Goal: Find specific page/section: Find specific page/section

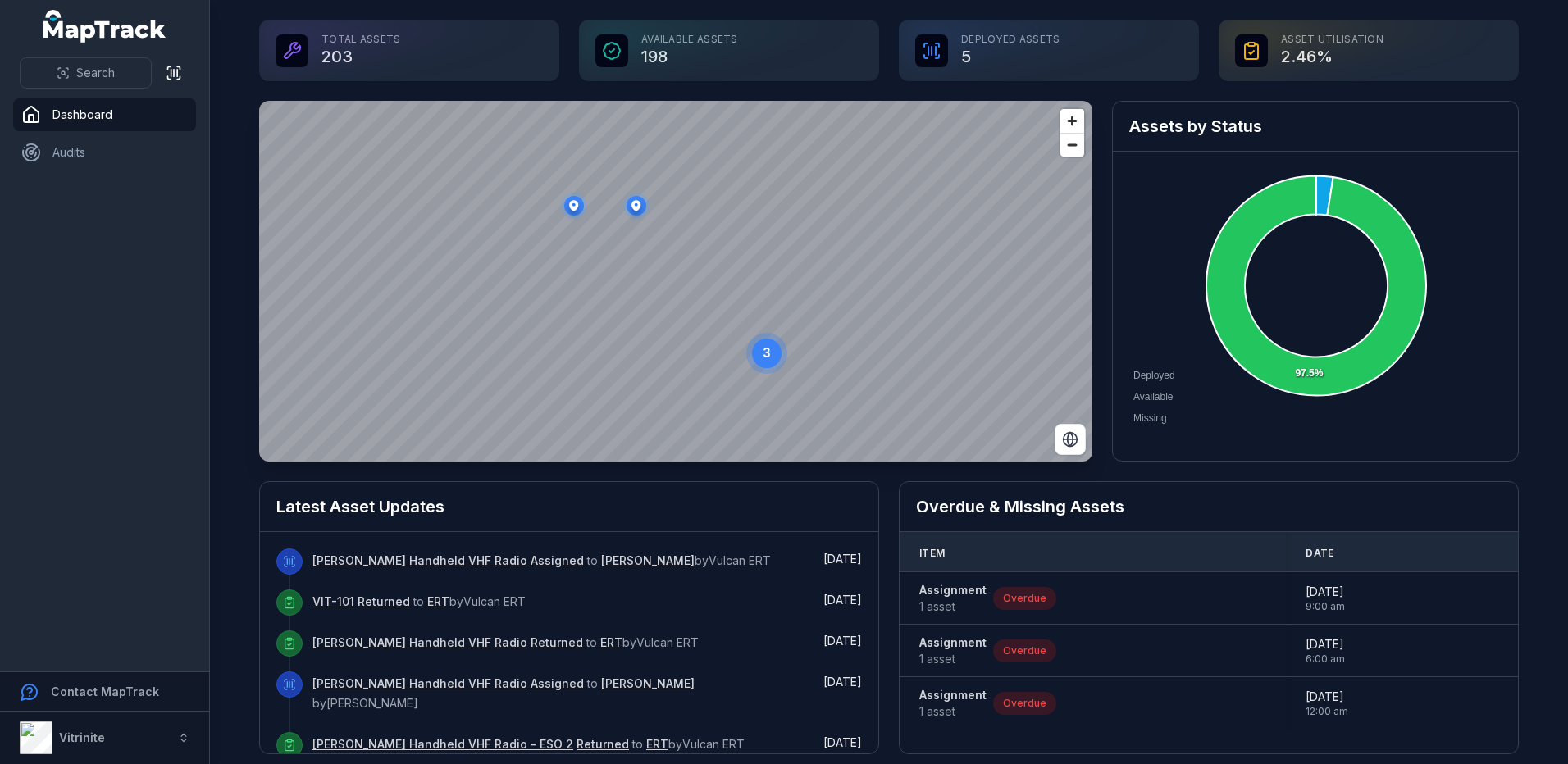
click at [673, 39] on div "Available Assets 198" at bounding box center [729, 51] width 300 height 62
click at [657, 46] on div "Available Assets 198" at bounding box center [729, 51] width 300 height 62
click at [1016, 51] on div "Deployed Assets 5" at bounding box center [1049, 51] width 300 height 62
click at [952, 52] on div "Deployed Assets 5" at bounding box center [1049, 51] width 300 height 62
click at [901, 62] on div "Deployed Assets 5" at bounding box center [1049, 51] width 300 height 62
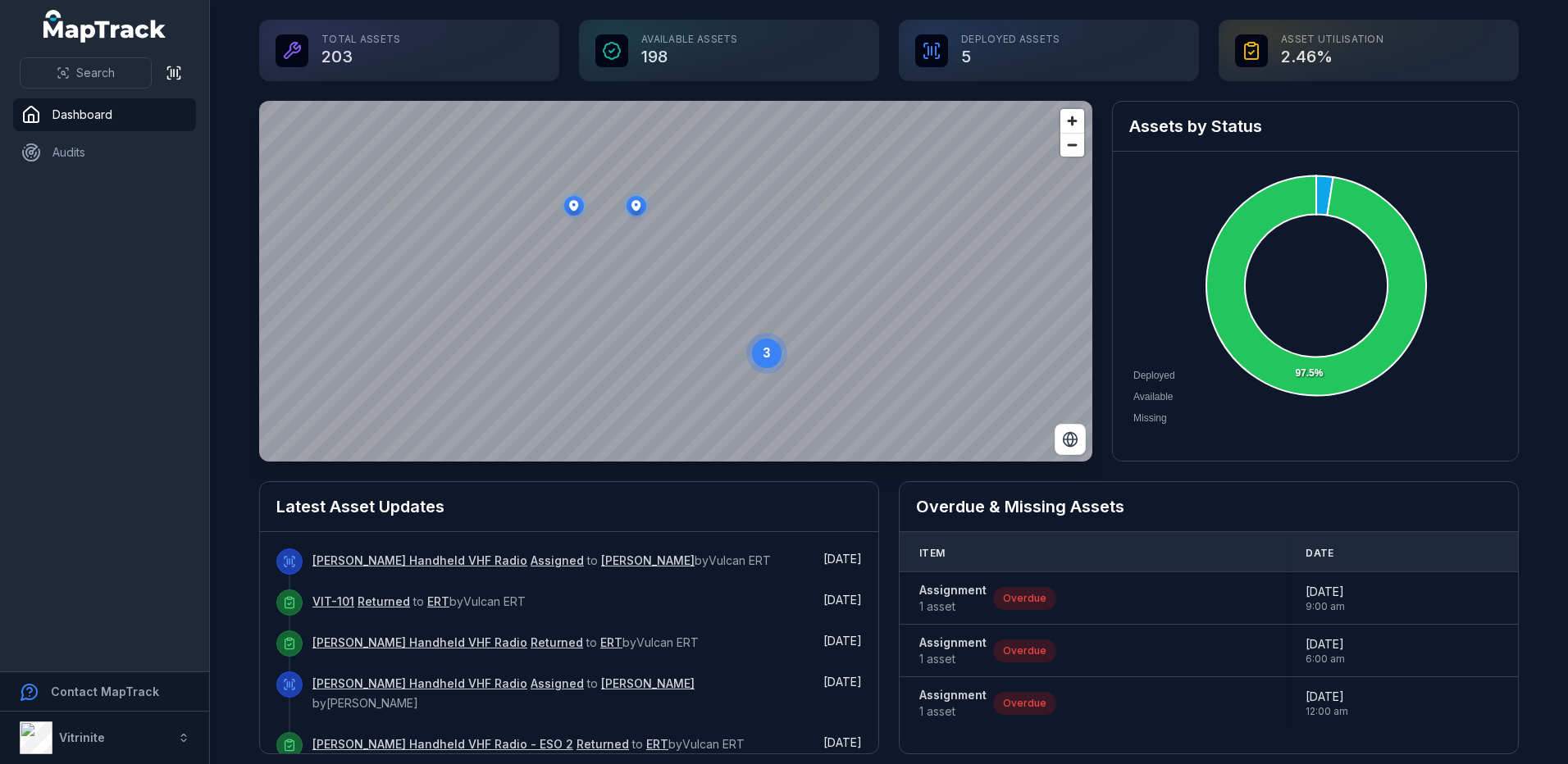
click at [941, 51] on div at bounding box center [932, 51] width 33 height 33
click at [944, 48] on div "Deployed Assets 5" at bounding box center [1049, 51] width 300 height 62
click at [1134, 48] on div "Deployed Assets 5" at bounding box center [1049, 51] width 300 height 62
click at [1125, 46] on div "Deployed Assets 5" at bounding box center [1049, 51] width 300 height 62
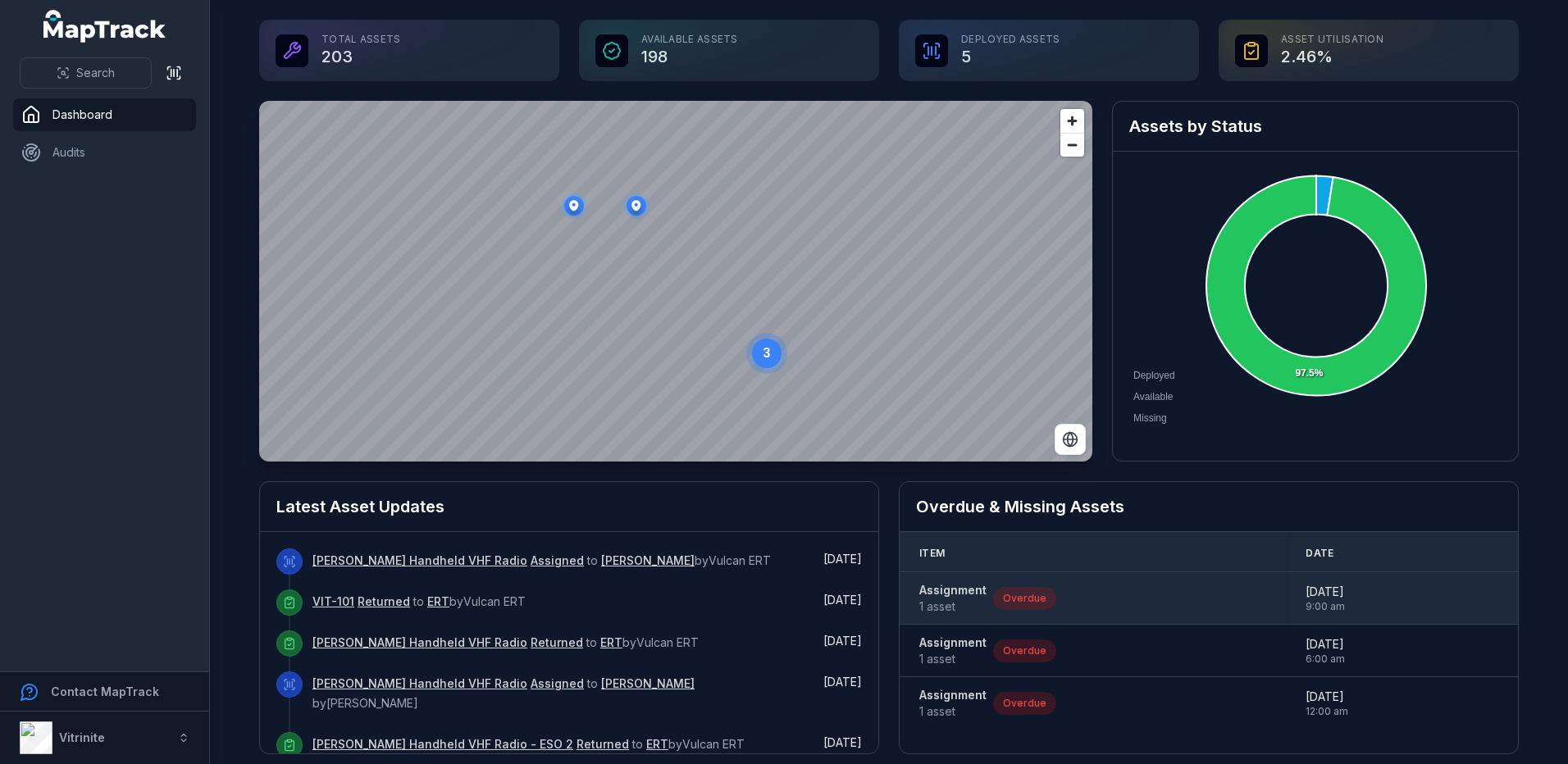
click at [1035, 584] on div "Assignment 1 asset Overdue" at bounding box center [988, 598] width 137 height 33
click at [960, 577] on div "Assignment 1 asset Overdue" at bounding box center [1093, 598] width 386 height 46
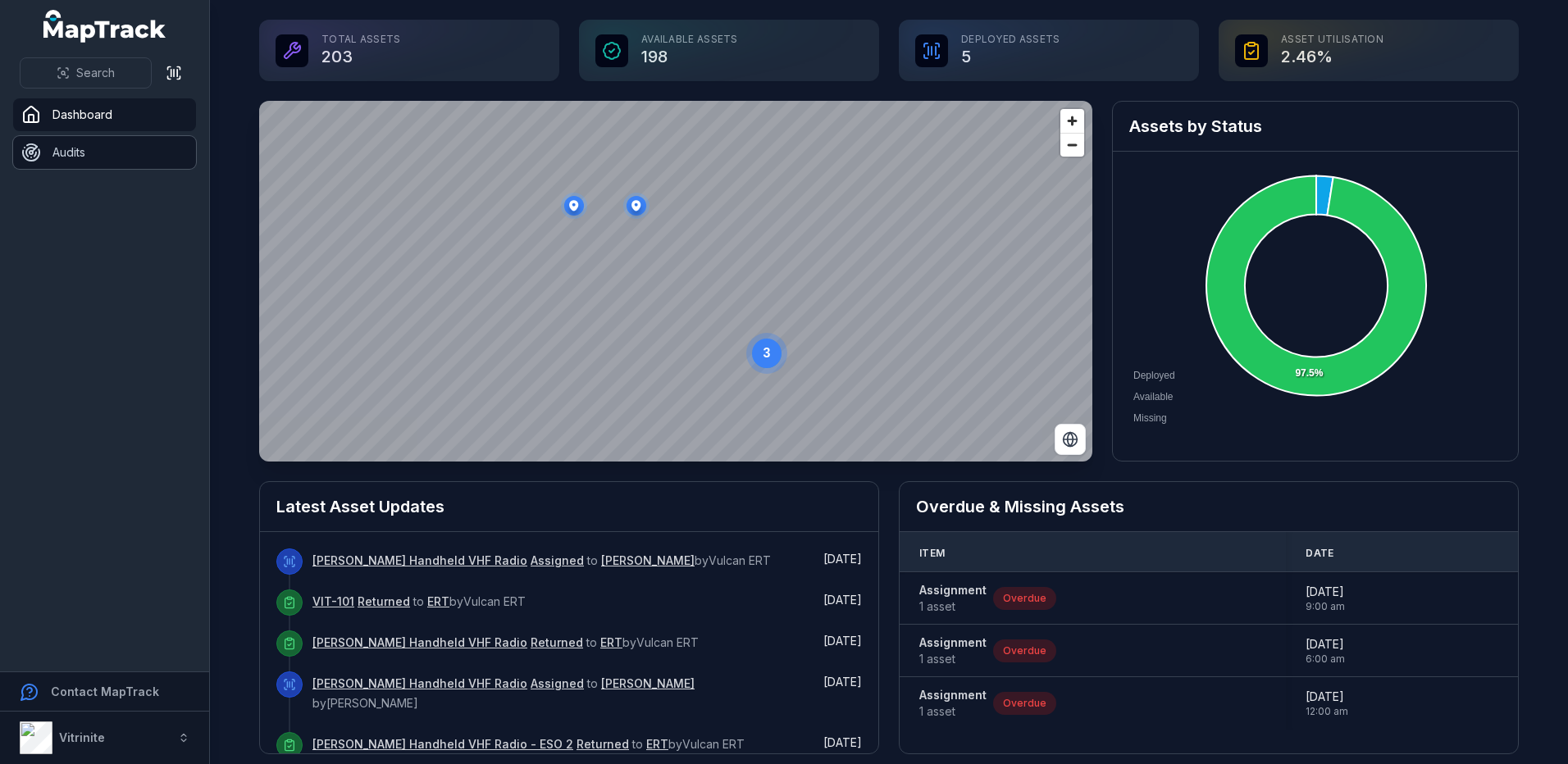
click at [62, 161] on link "Audits" at bounding box center [104, 153] width 183 height 33
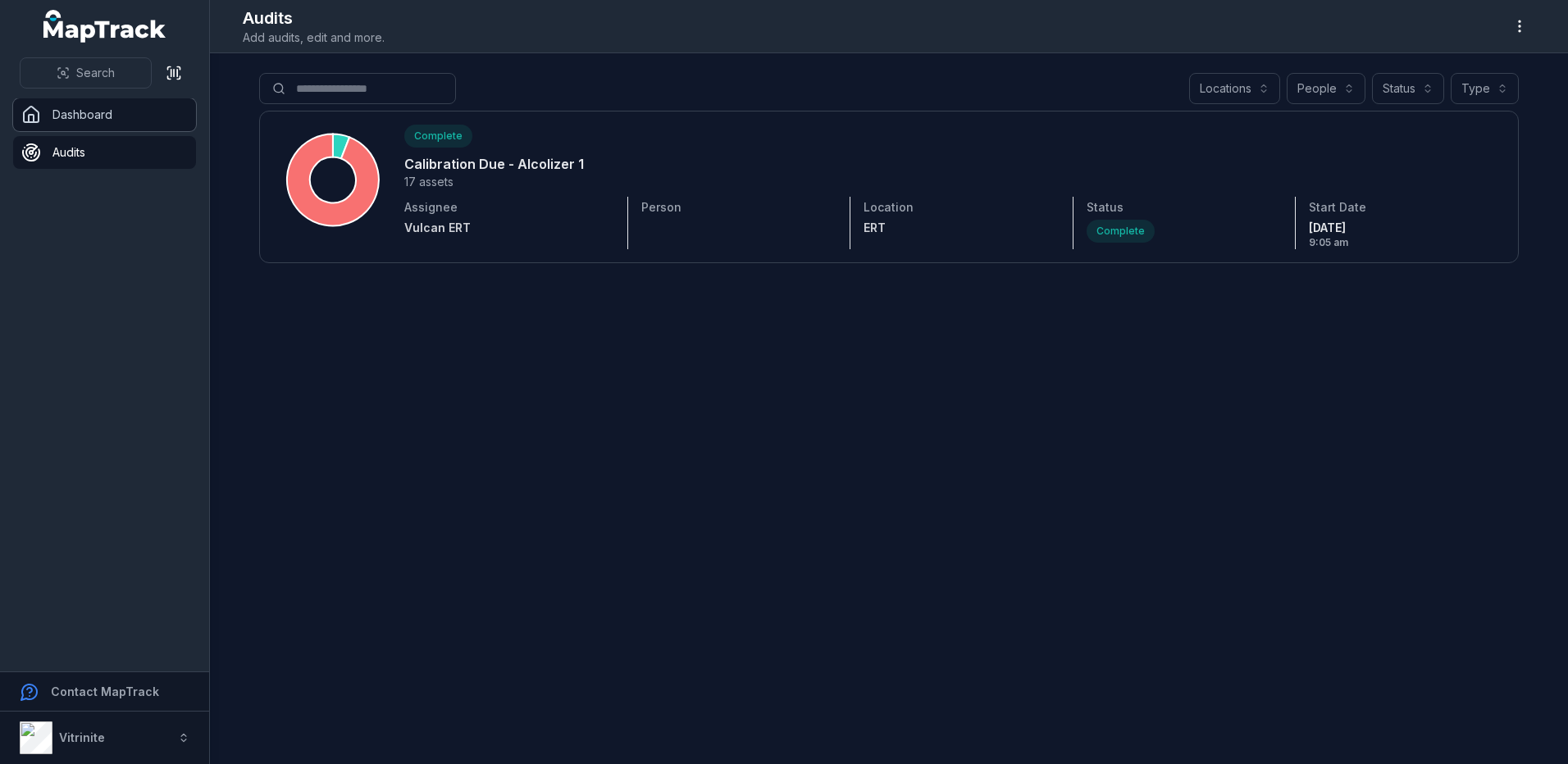
click at [104, 115] on link "Dashboard" at bounding box center [104, 115] width 183 height 33
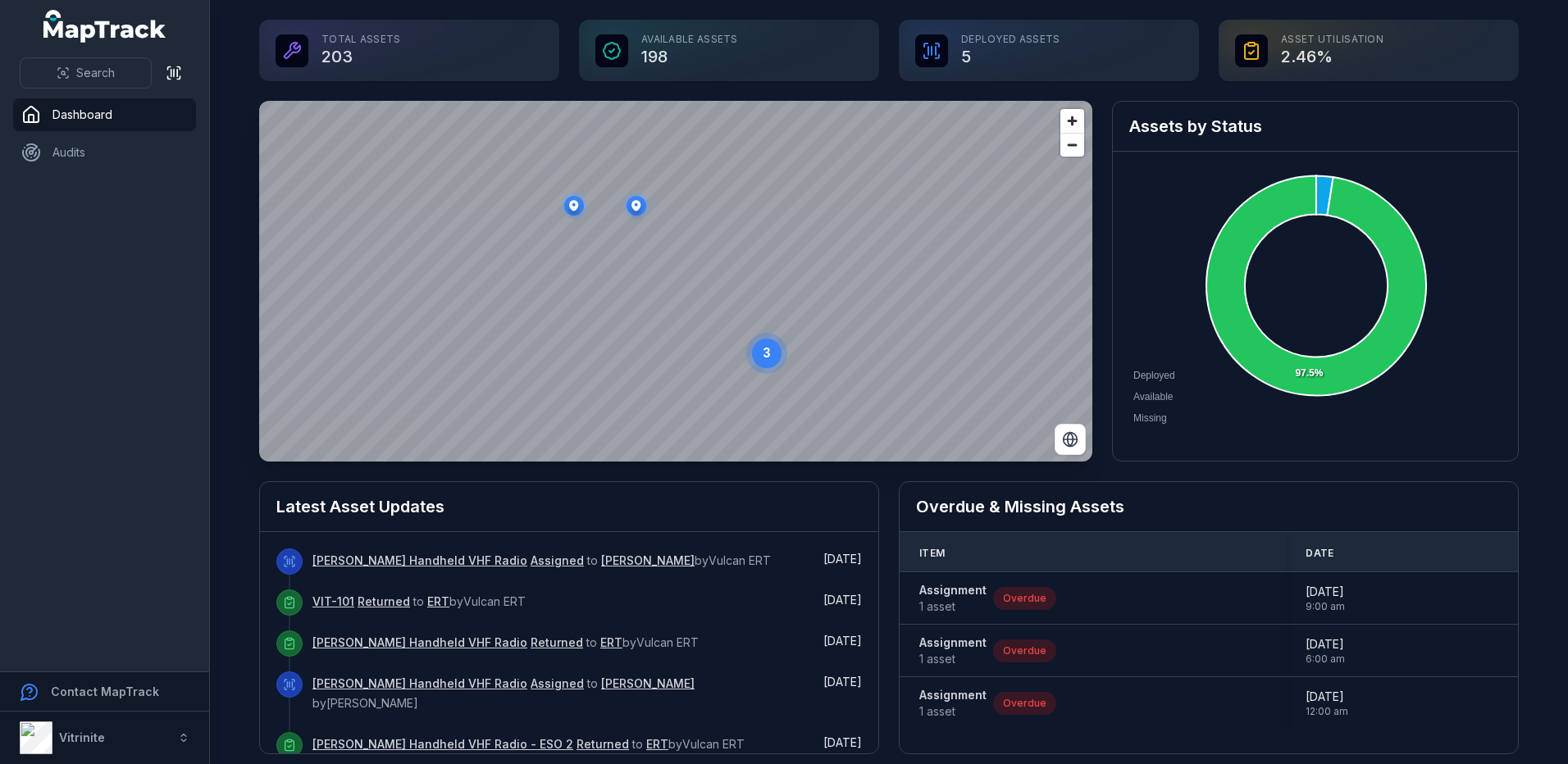
click at [313, 53] on div "Total Assets 203" at bounding box center [410, 51] width 300 height 62
click at [87, 741] on strong "Vitrinite" at bounding box center [82, 738] width 46 height 14
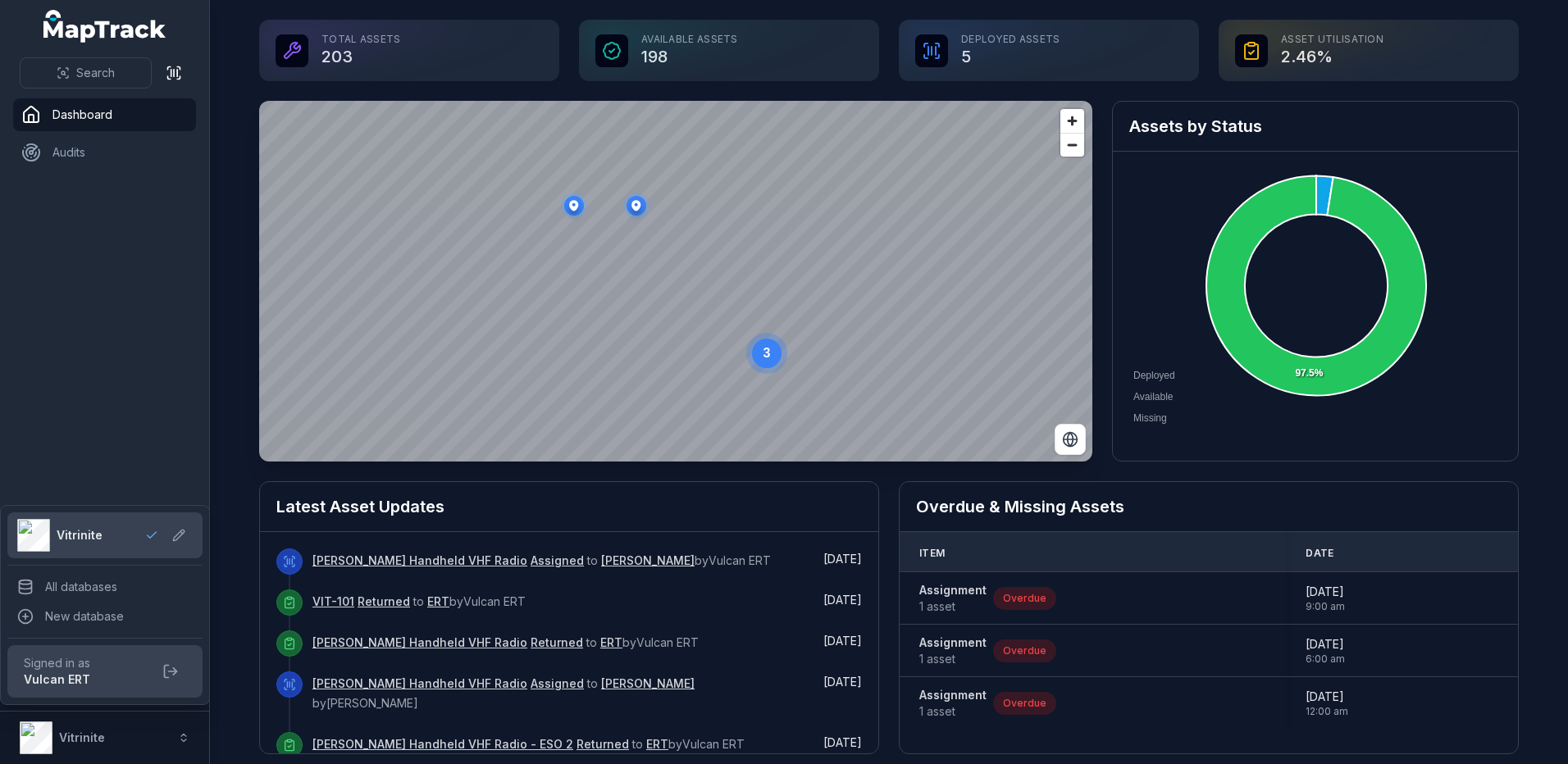
click at [117, 399] on div "Search Dashboard Audits Contact MapTrack Vitrinite Vitrinite" at bounding box center [105, 382] width 210 height 764
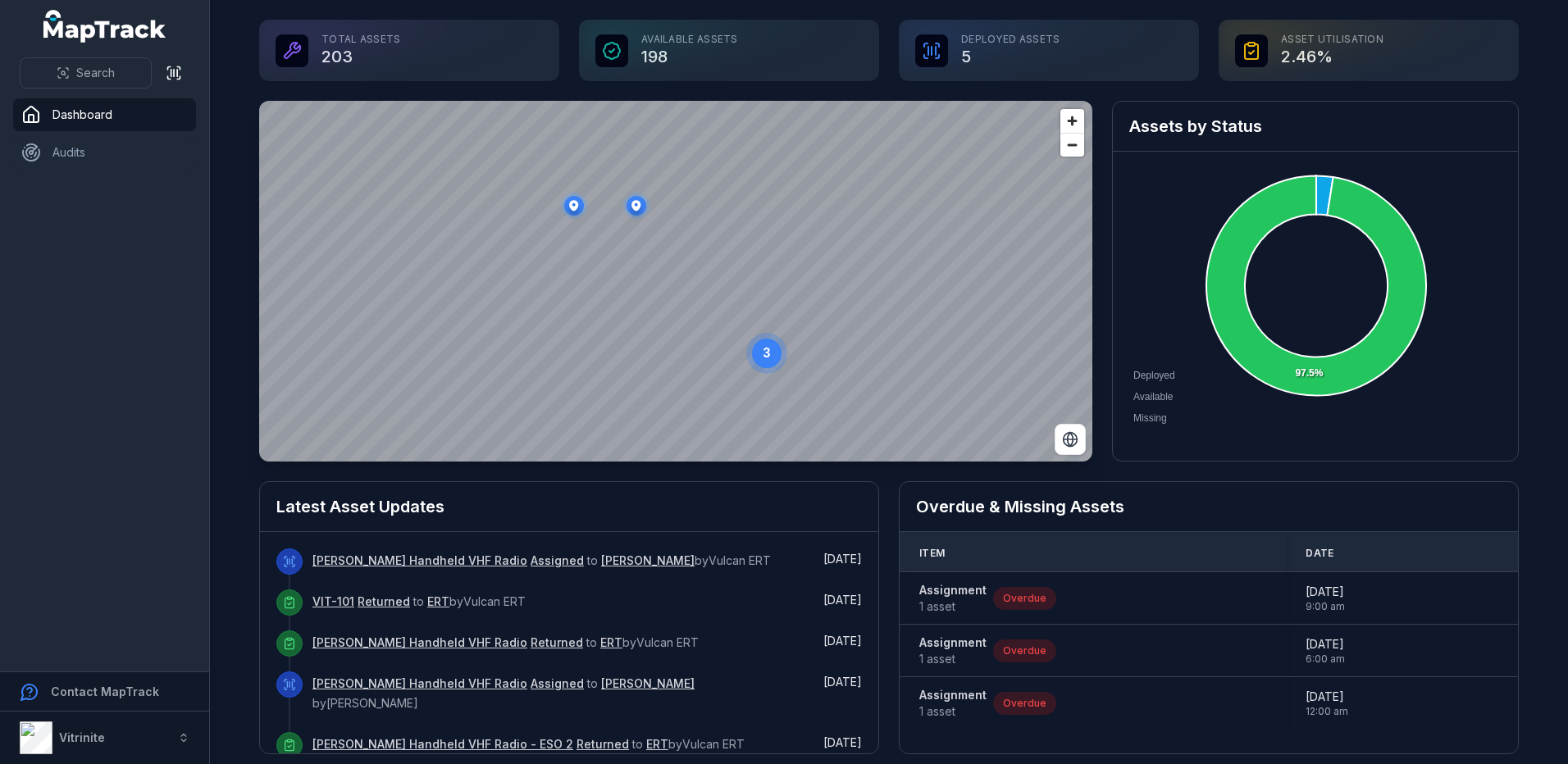
click at [965, 55] on div "Deployed Assets 5" at bounding box center [1049, 51] width 300 height 62
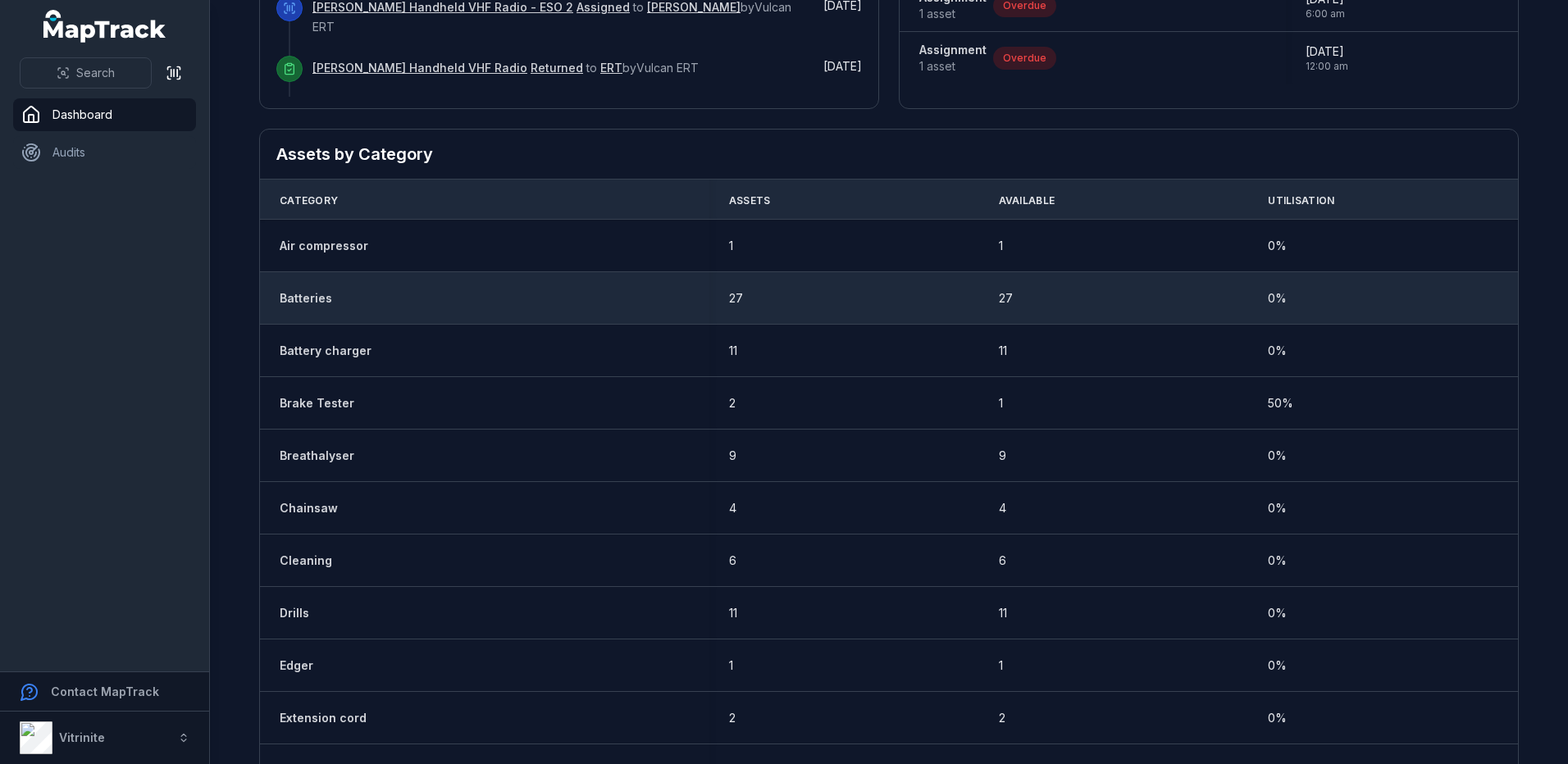
scroll to position [574, 0]
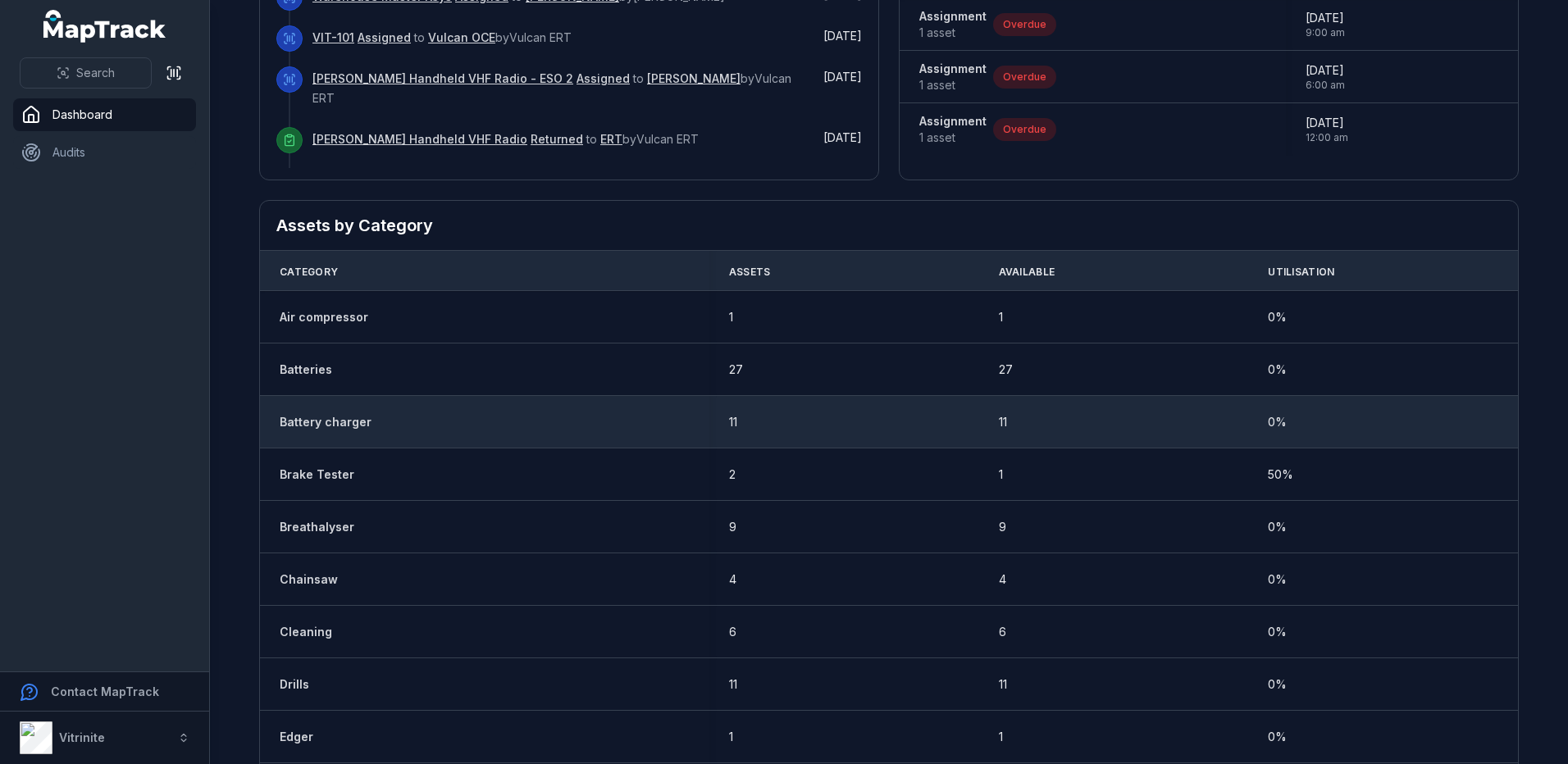
click at [538, 424] on div "Battery charger" at bounding box center [484, 423] width 410 height 16
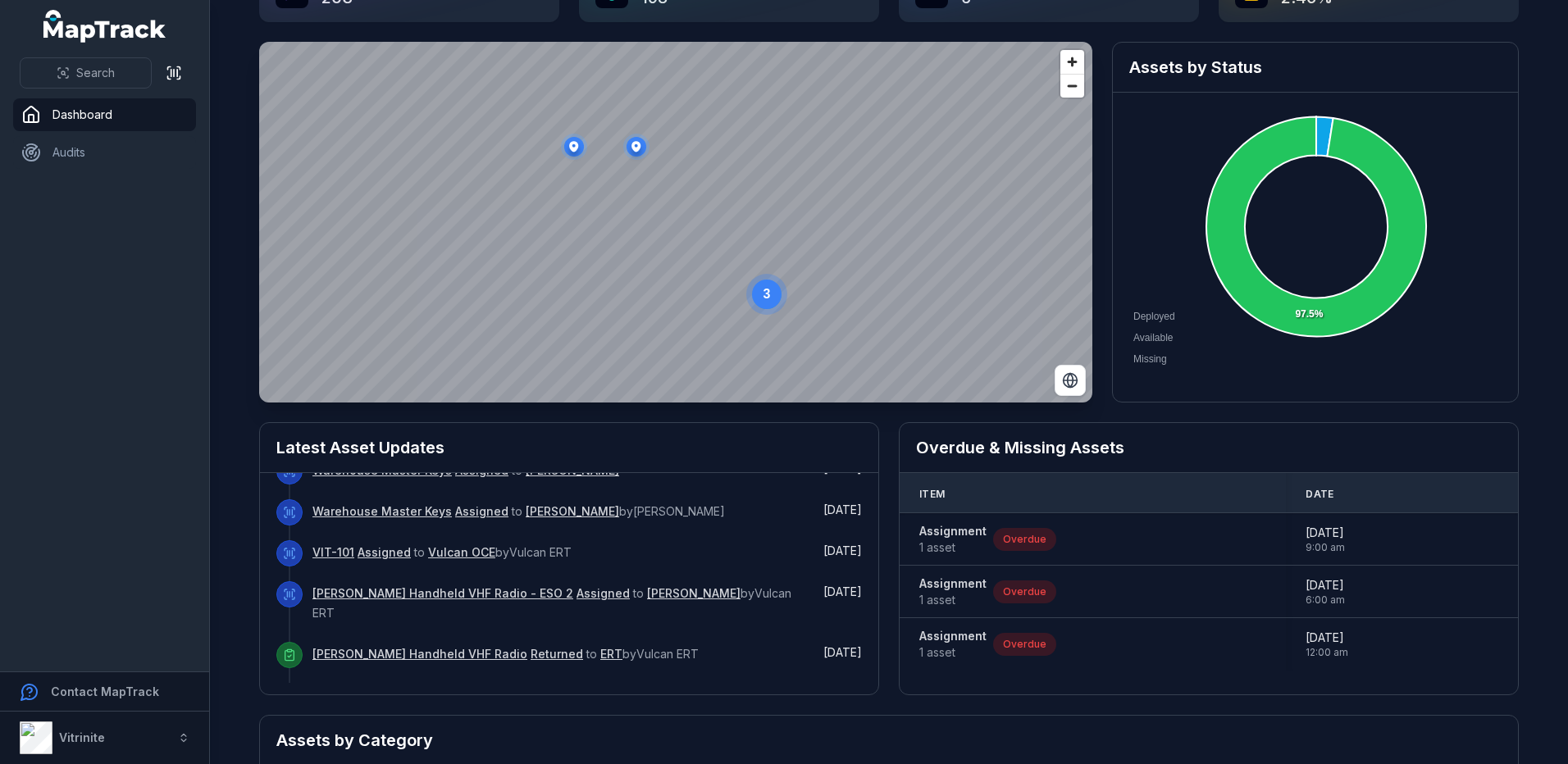
scroll to position [0, 0]
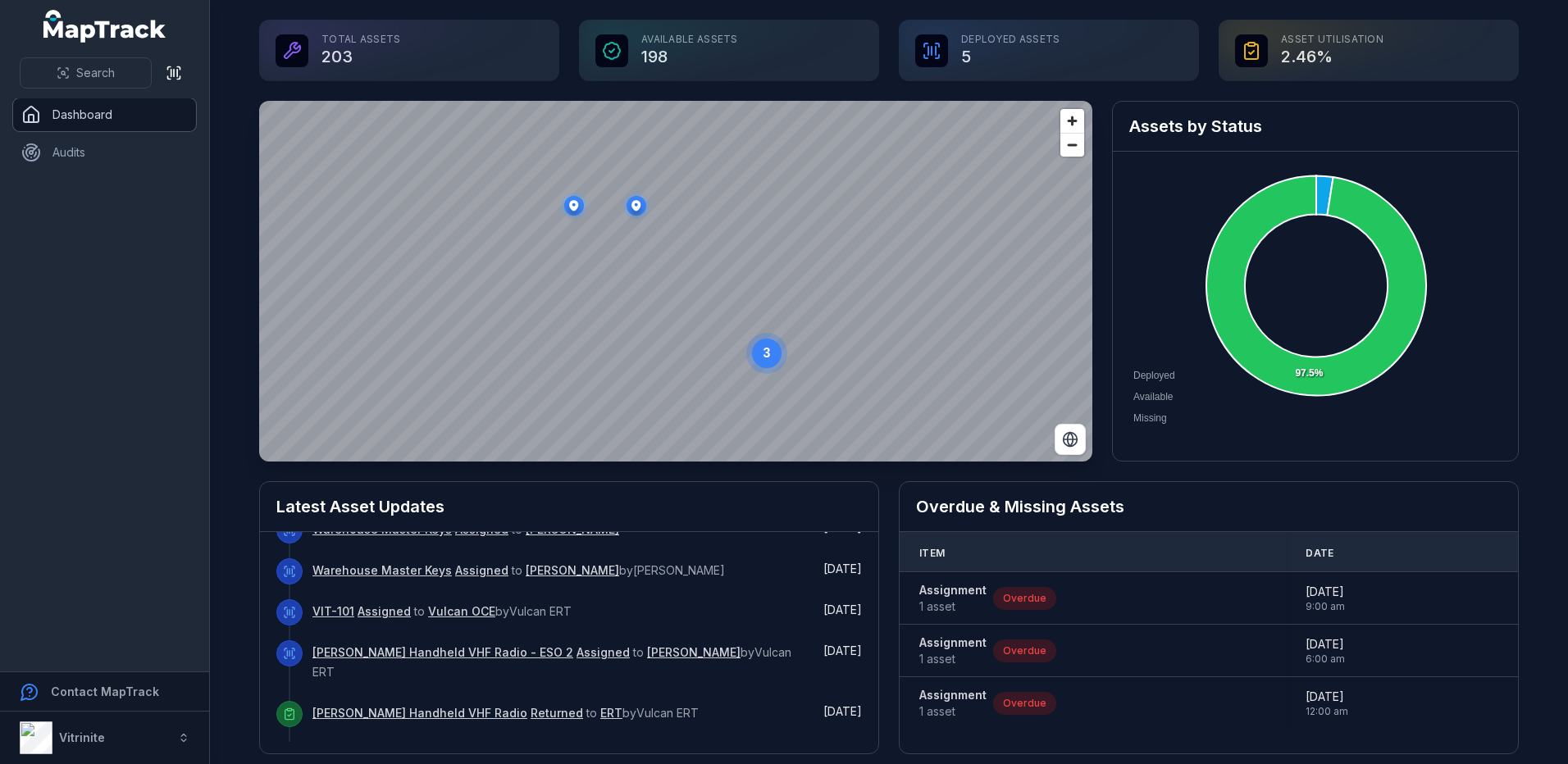
click at [46, 104] on link "Dashboard" at bounding box center [104, 115] width 183 height 33
click at [387, 42] on div "Total Assets 203" at bounding box center [410, 51] width 300 height 62
click at [772, 38] on div "Available Assets 198" at bounding box center [729, 51] width 300 height 62
drag, startPoint x: 1095, startPoint y: 49, endPoint x: 1493, endPoint y: 48, distance: 398.0
click at [1096, 49] on div "Deployed Assets 5" at bounding box center [1049, 51] width 300 height 62
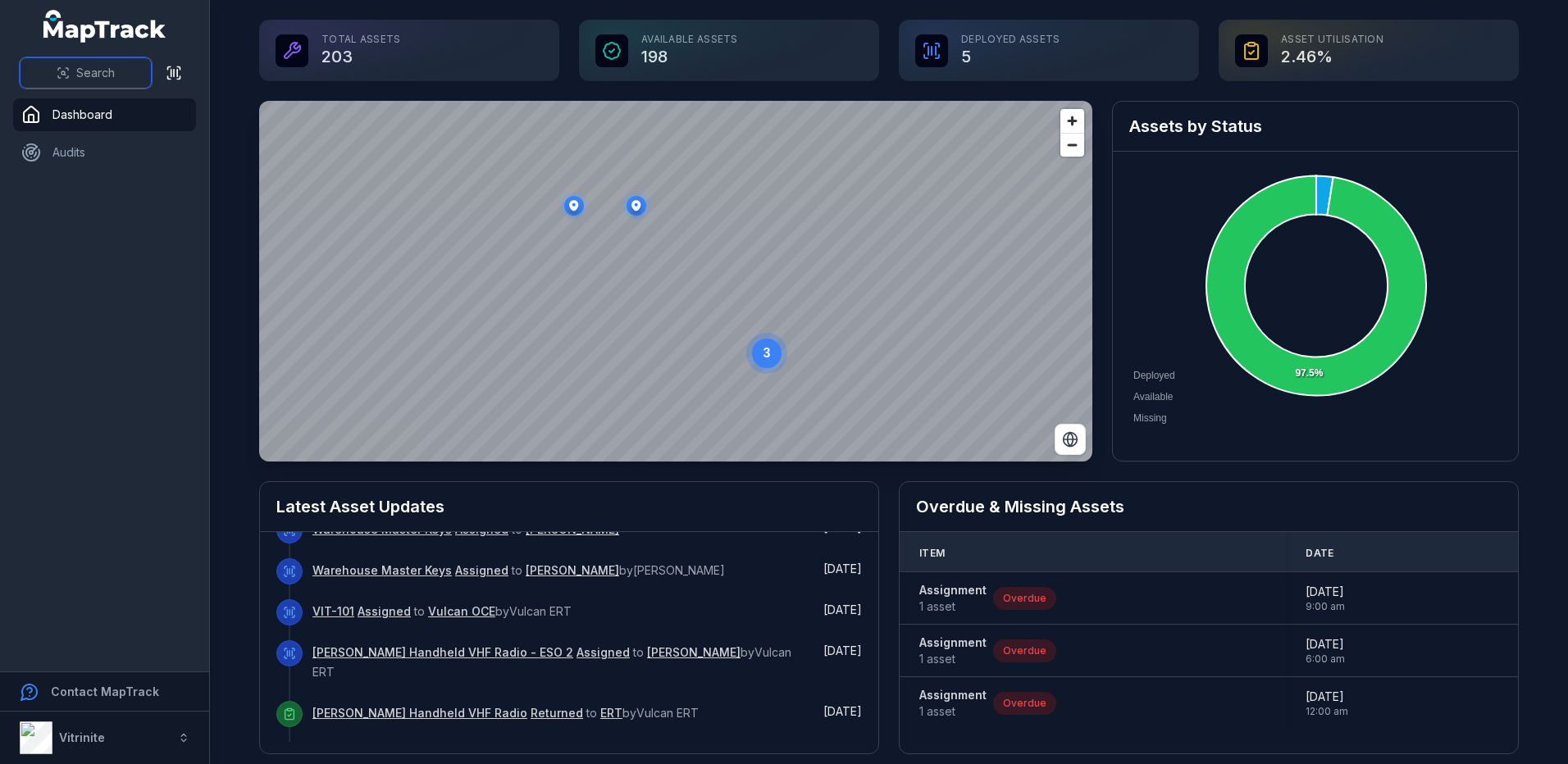
click at [97, 80] on span "Search" at bounding box center [96, 73] width 38 height 16
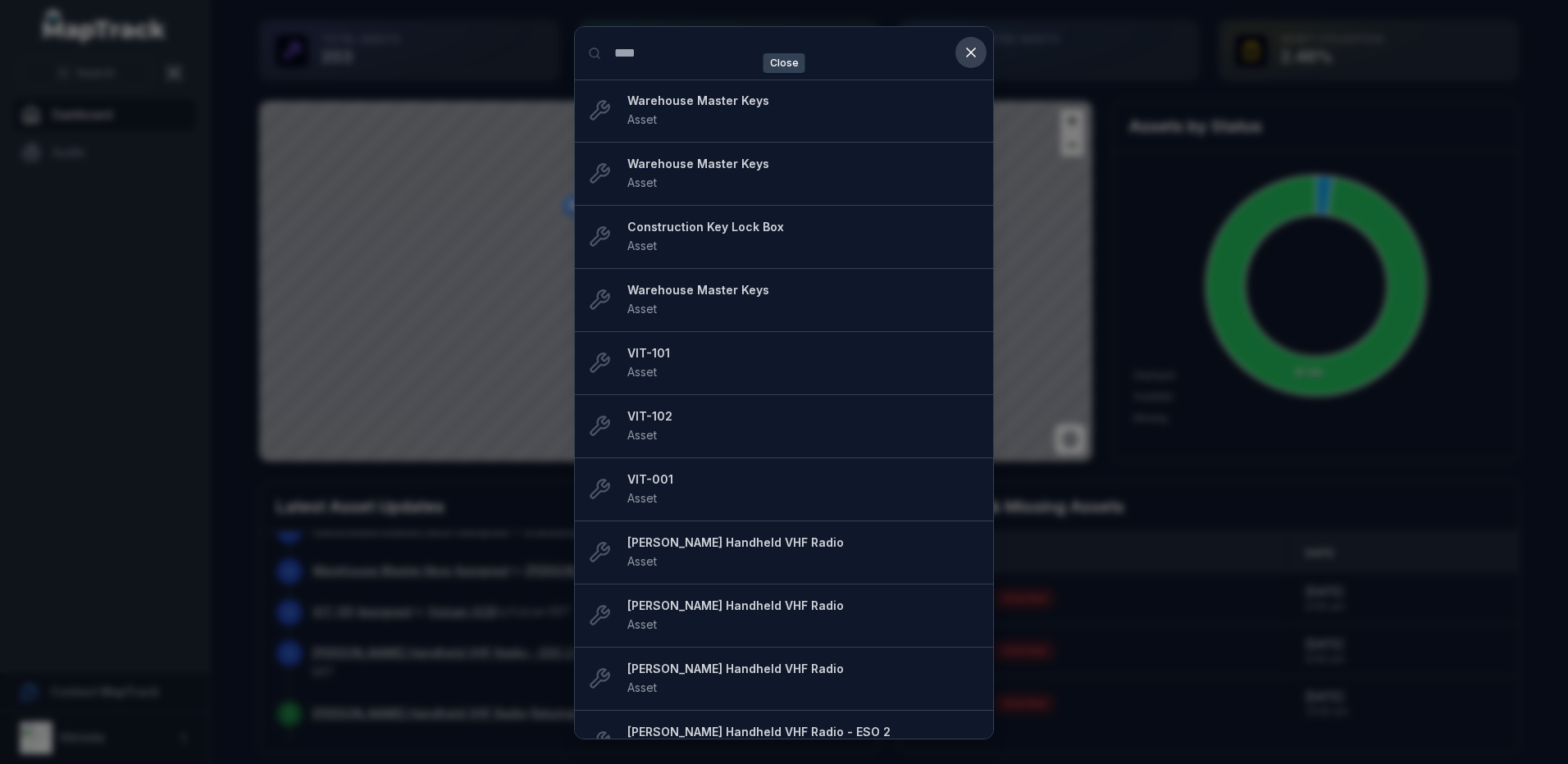
type input "****"
click at [967, 40] on button at bounding box center [971, 53] width 31 height 31
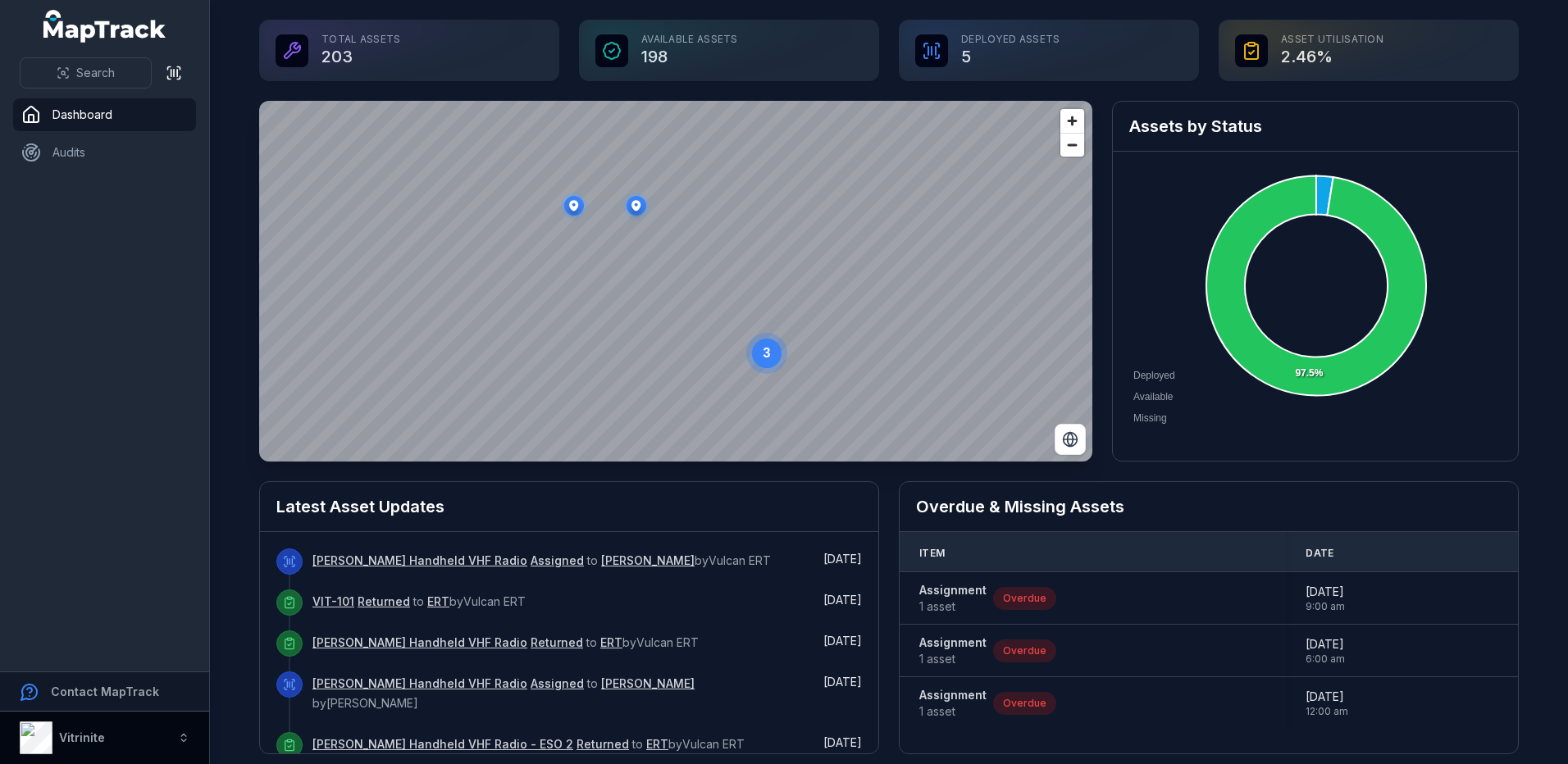
click at [128, 734] on button "Vitrinite" at bounding box center [105, 739] width 209 height 53
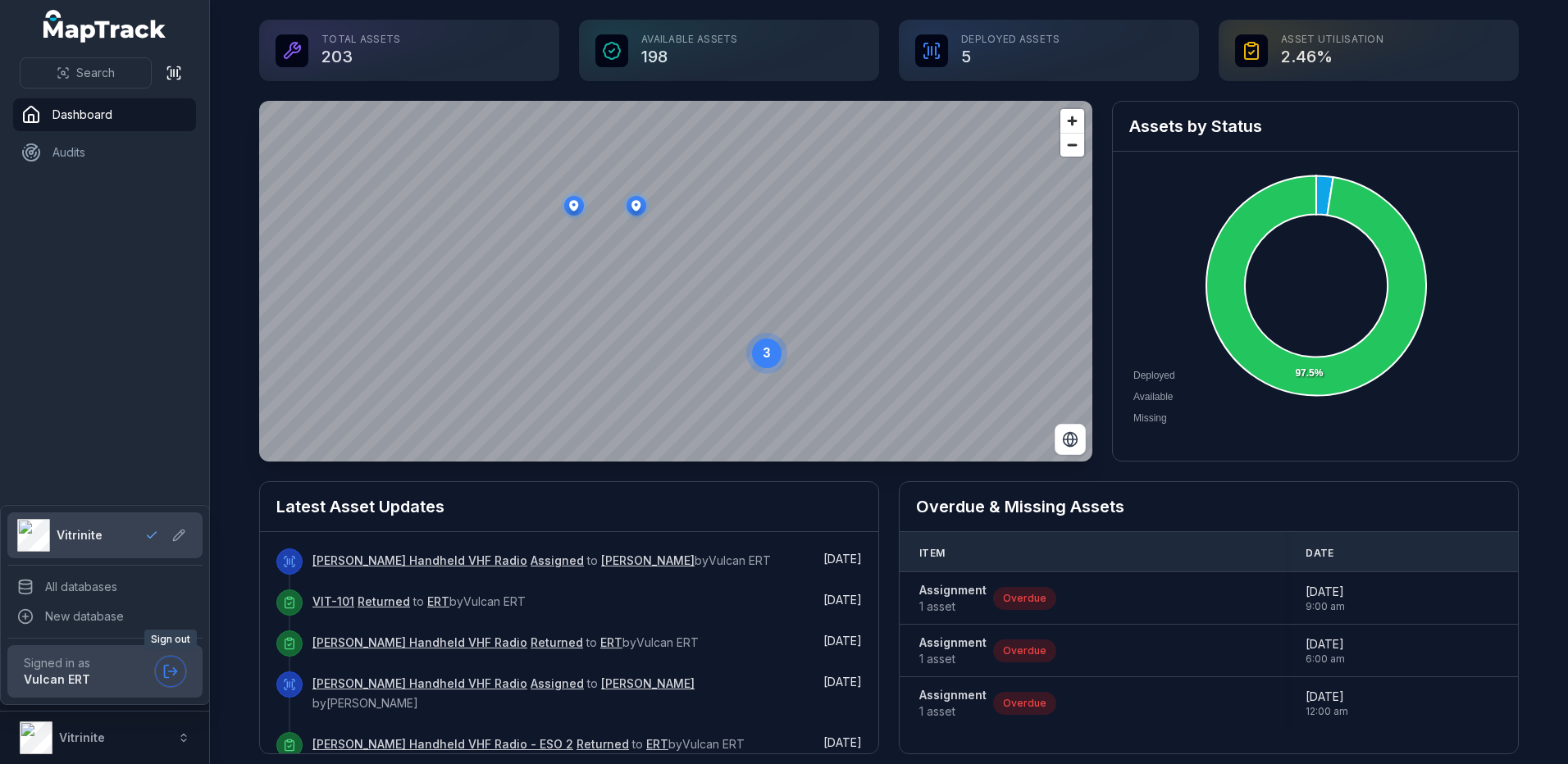
click at [170, 672] on icon at bounding box center [173, 672] width 8 height 0
